Goal: Information Seeking & Learning: Learn about a topic

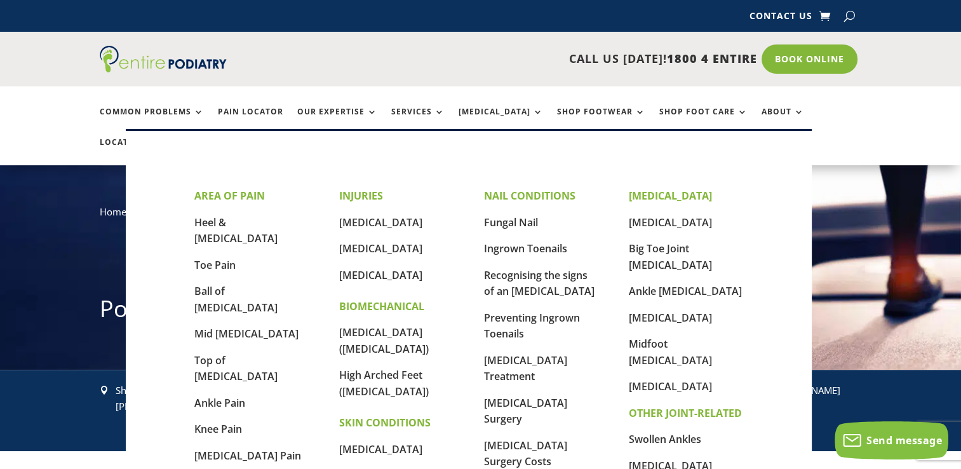
click at [178, 218] on div "AREA OF PAIN Heel & Arch Pain Toe Pain Ball of Foot Pain Mid Foot Pain Top of F…" at bounding box center [469, 401] width 686 height 544
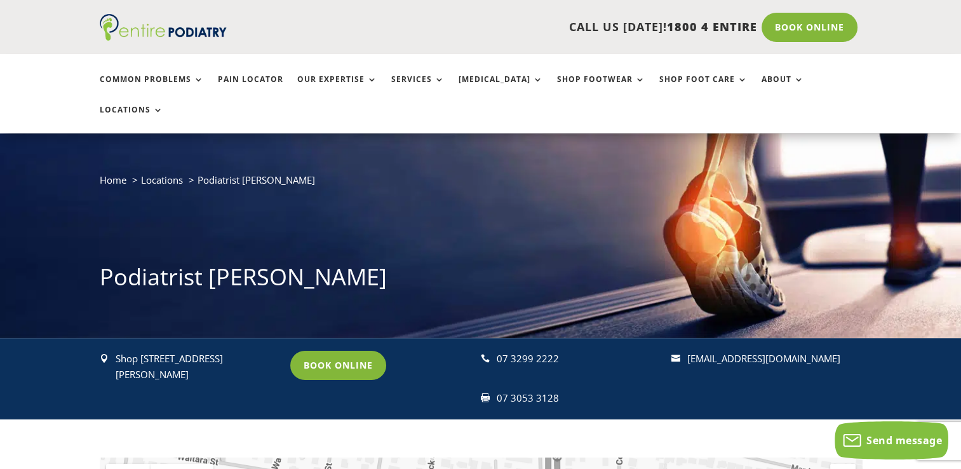
scroll to position [64, 0]
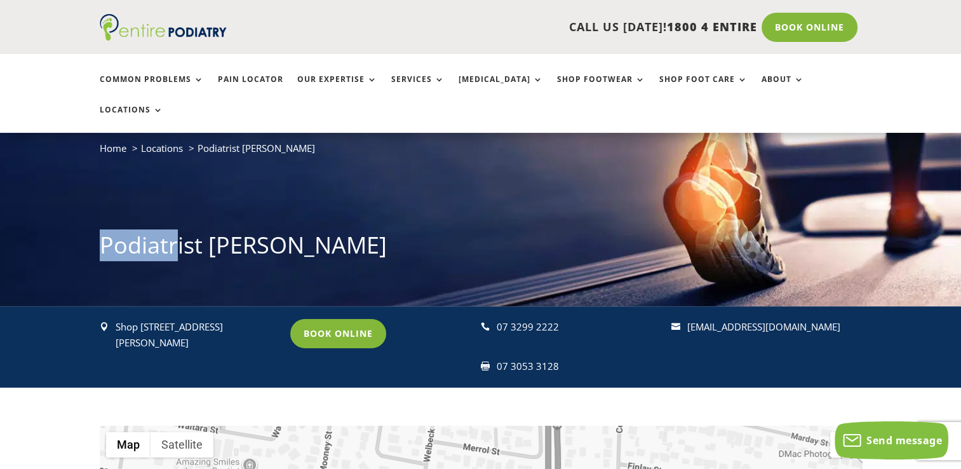
drag, startPoint x: 178, startPoint y: 218, endPoint x: 41, endPoint y: 185, distance: 141.1
click at [41, 185] on div "Home Locations Podiatrist Logan Podiatrist Logan" at bounding box center [480, 204] width 961 height 204
drag, startPoint x: 41, startPoint y: 185, endPoint x: 162, endPoint y: 67, distance: 169.4
click at [162, 67] on ul "Common Problems Pain Locator Our Expertise Services Orthotics Shop Footwear Sho…" at bounding box center [481, 93] width 776 height 79
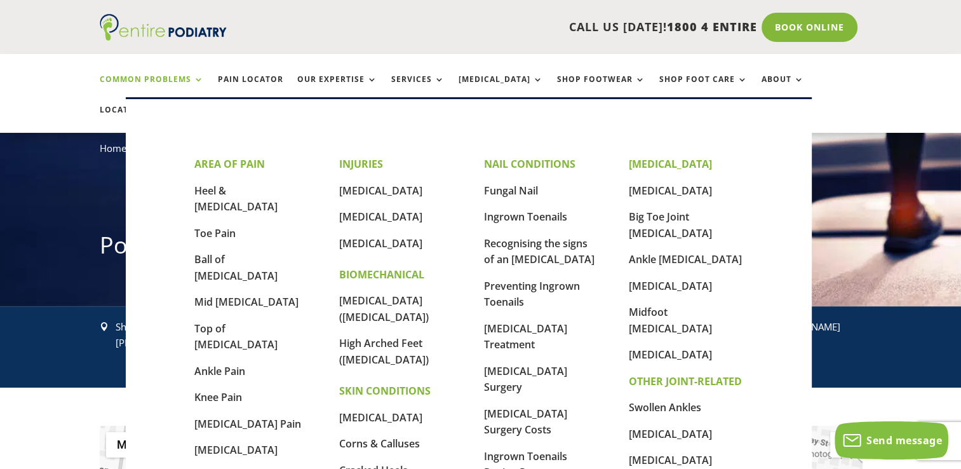
click at [194, 78] on link "Common Problems" at bounding box center [152, 88] width 104 height 27
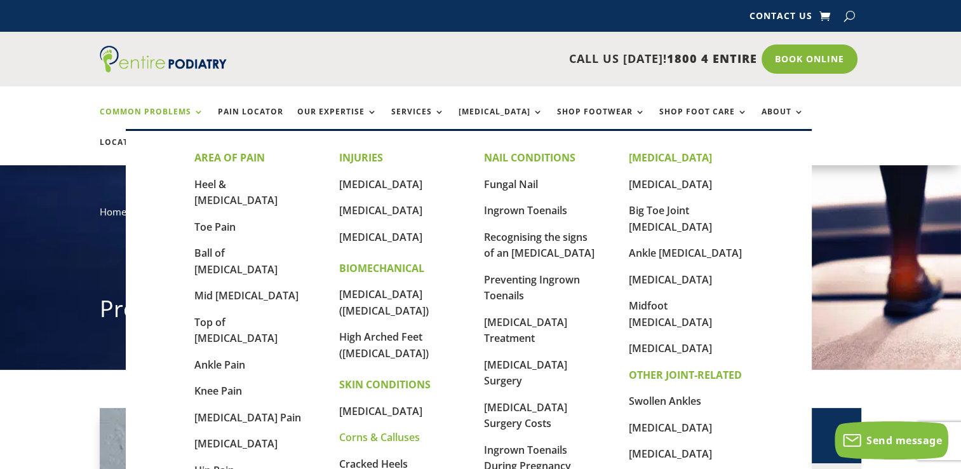
click at [365, 430] on link "Corns & Calluses" at bounding box center [379, 437] width 81 height 14
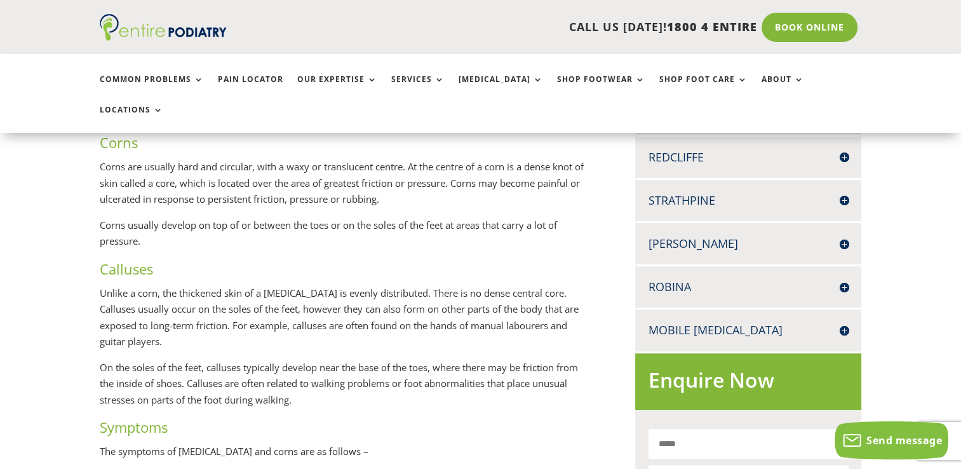
scroll to position [577, 0]
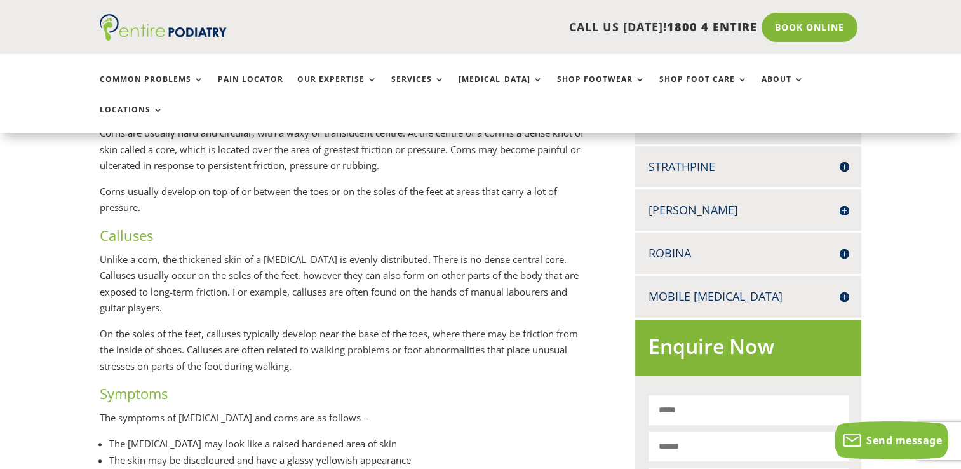
click at [684, 191] on div "Logan SHOP 1 1 WEMBLEY ROAD LOGAN CENTRAL Q 4114 07 3299 2222 07 3053 3128 Book…" at bounding box center [748, 209] width 226 height 41
click at [680, 202] on h4 "[PERSON_NAME]" at bounding box center [748, 210] width 201 height 16
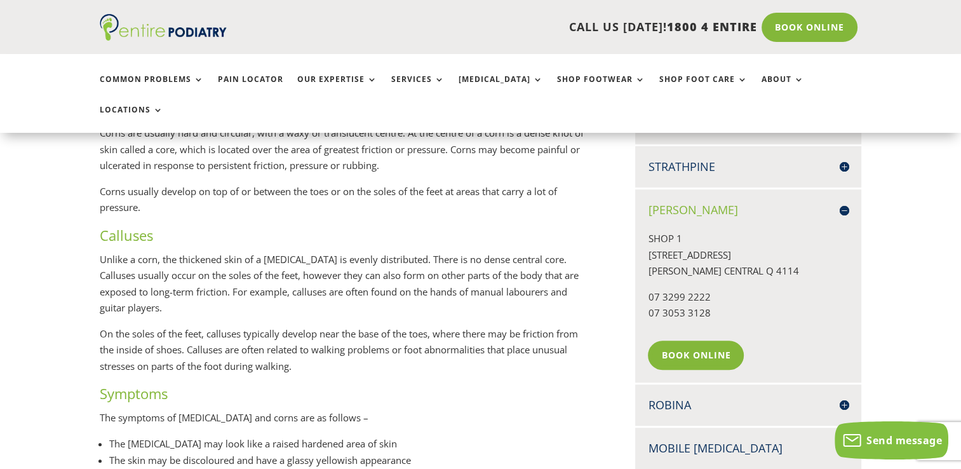
click at [490, 326] on p "On the soles of the feet, calluses typically develop near the base of the toes,…" at bounding box center [347, 355] width 494 height 58
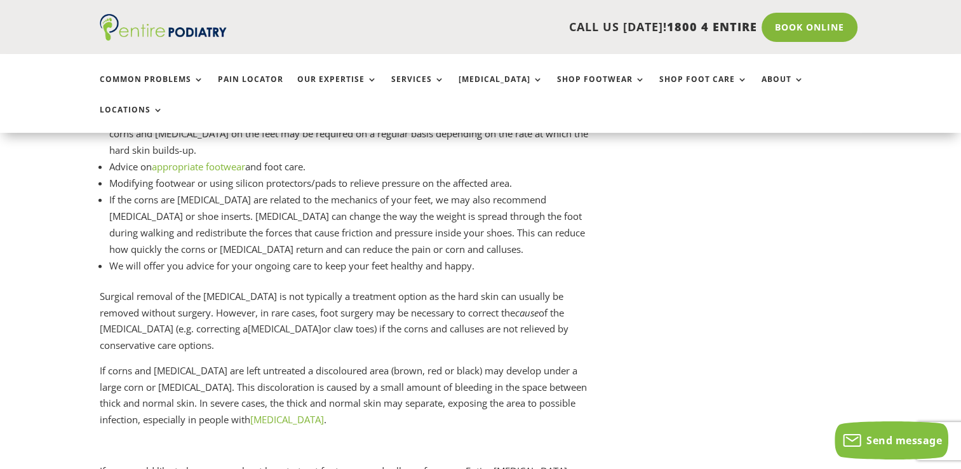
scroll to position [3515, 0]
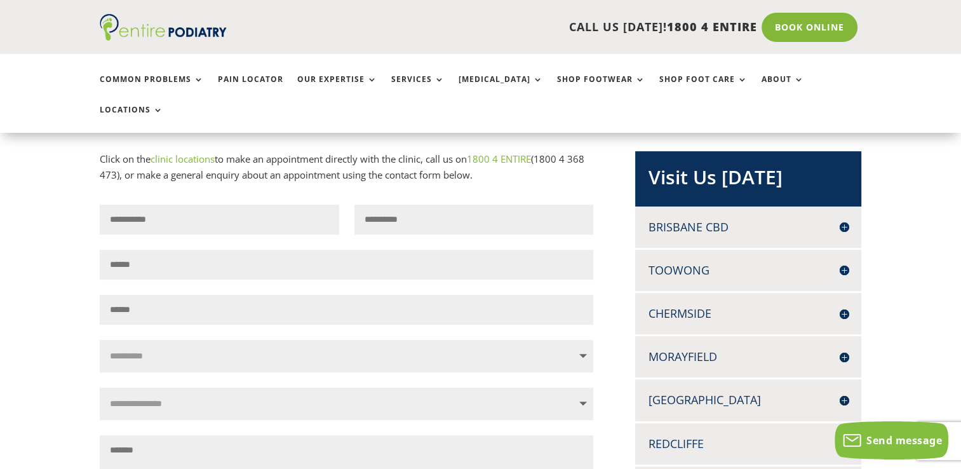
scroll to position [225, 0]
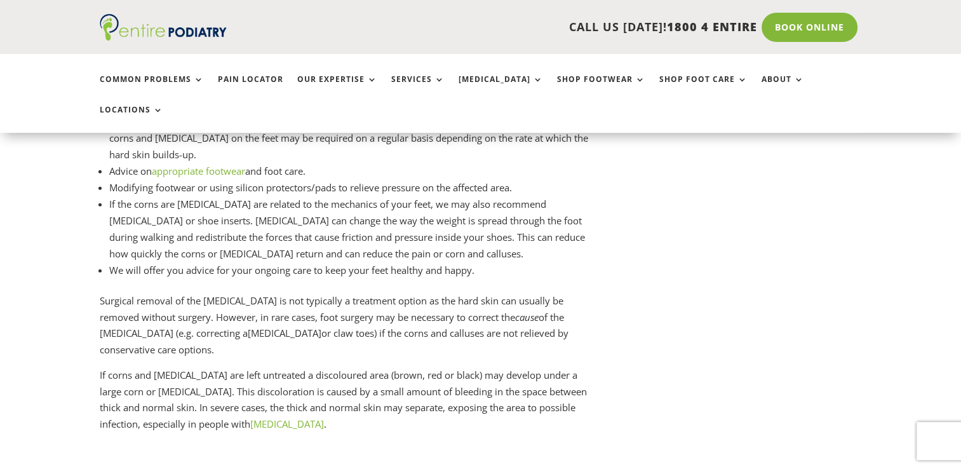
scroll to position [3513, 0]
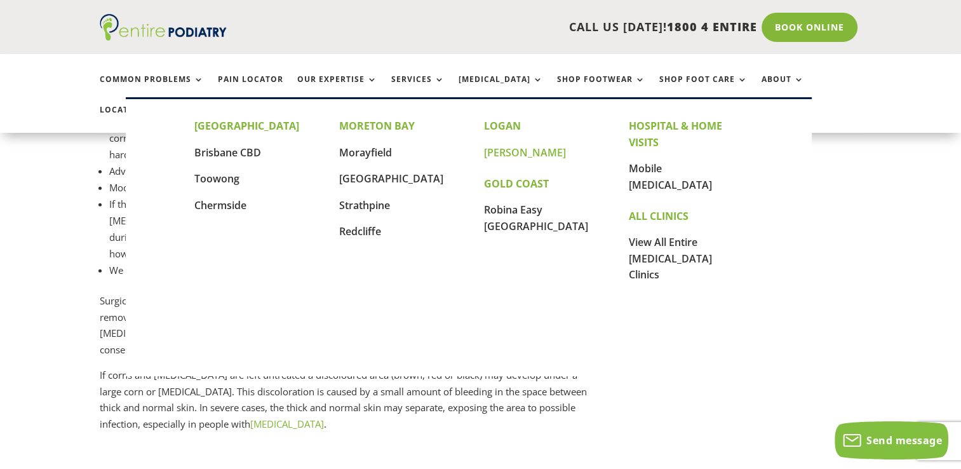
click at [502, 158] on link "[PERSON_NAME]" at bounding box center [525, 152] width 82 height 14
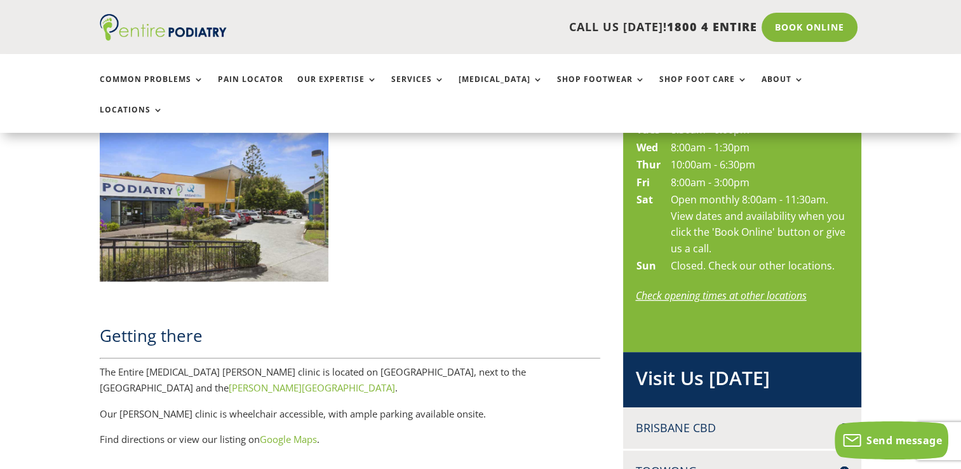
scroll to position [703, 0]
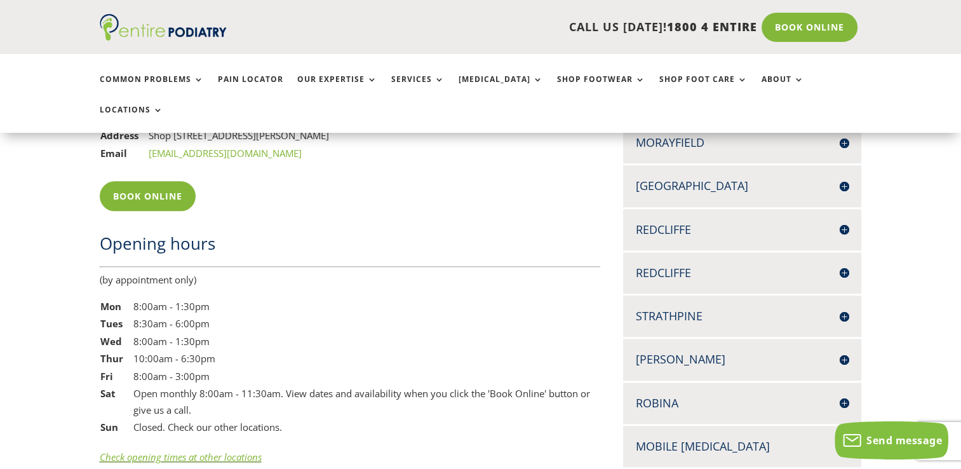
scroll to position [1118, 0]
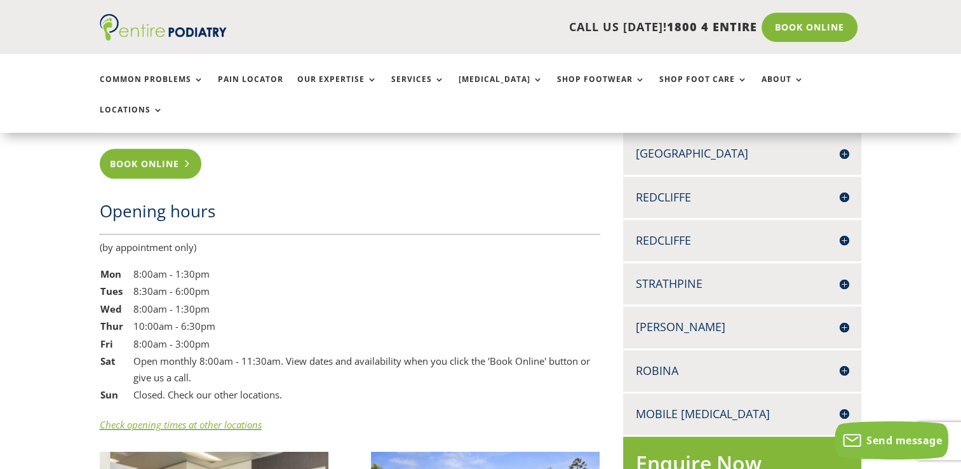
click at [130, 149] on link "Book Online" at bounding box center [151, 163] width 102 height 29
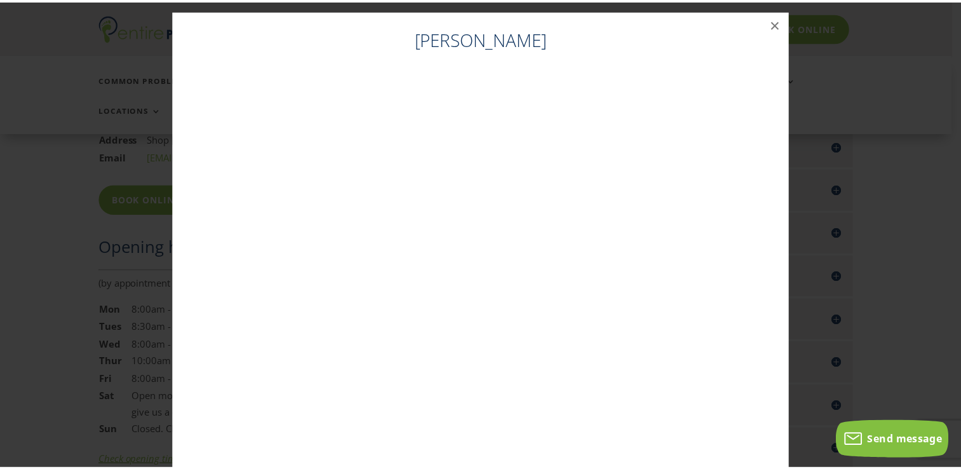
scroll to position [0, 0]
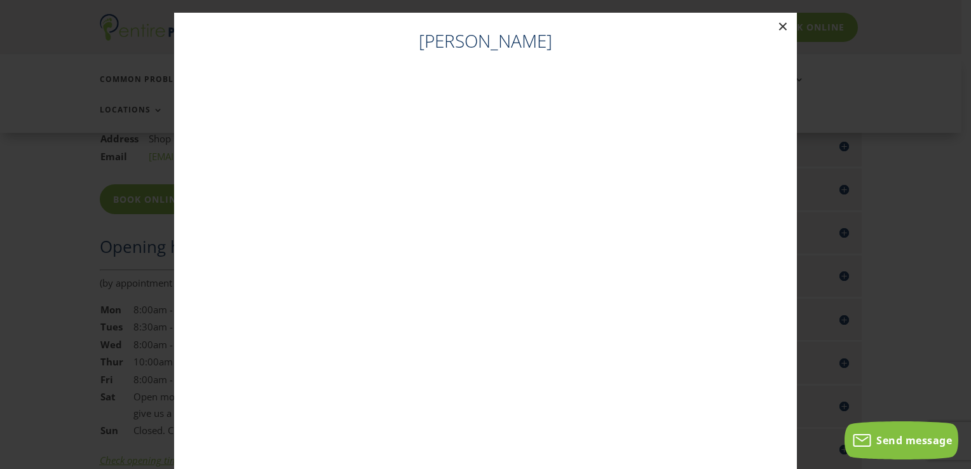
click at [778, 24] on button "×" at bounding box center [783, 27] width 28 height 28
